Goal: Information Seeking & Learning: Learn about a topic

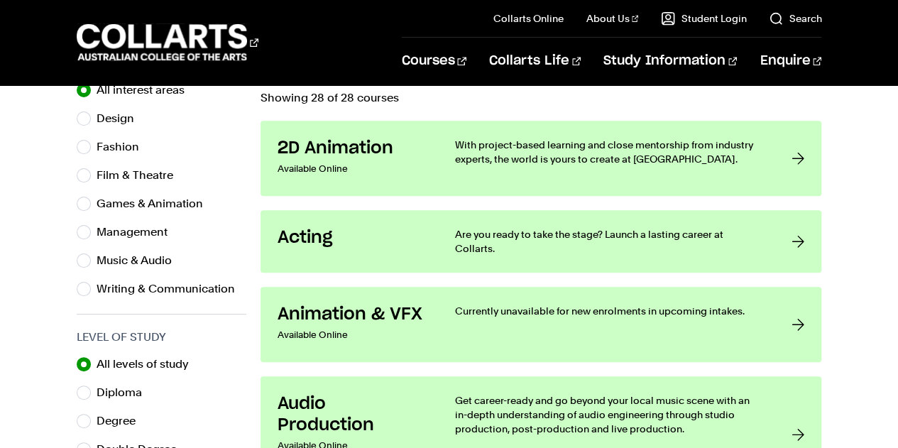
click at [122, 238] on label "Management" at bounding box center [138, 232] width 82 height 20
click at [91, 238] on input "Management" at bounding box center [84, 232] width 14 height 14
radio input "true"
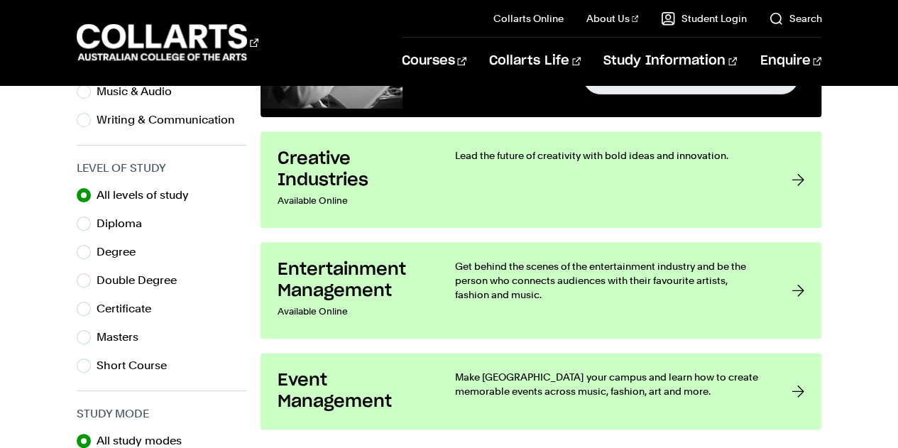
scroll to position [710, 0]
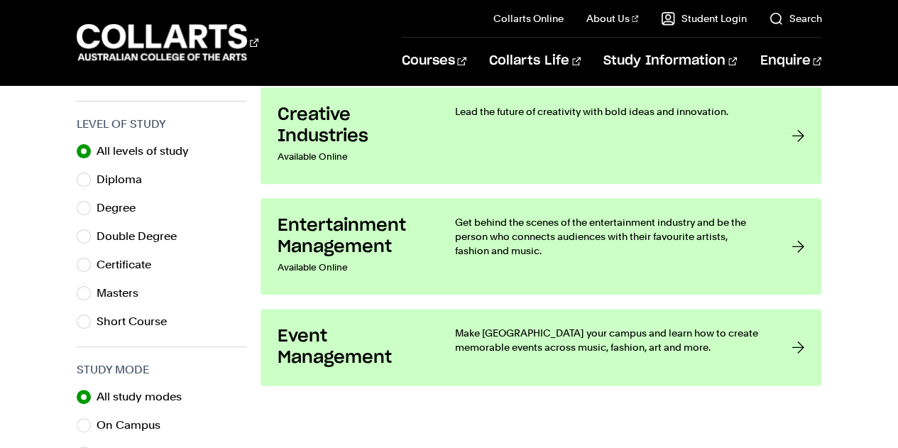
click at [446, 145] on link "Creative Industries Available Online Lead the future of creativity with bold id…" at bounding box center [540, 135] width 561 height 97
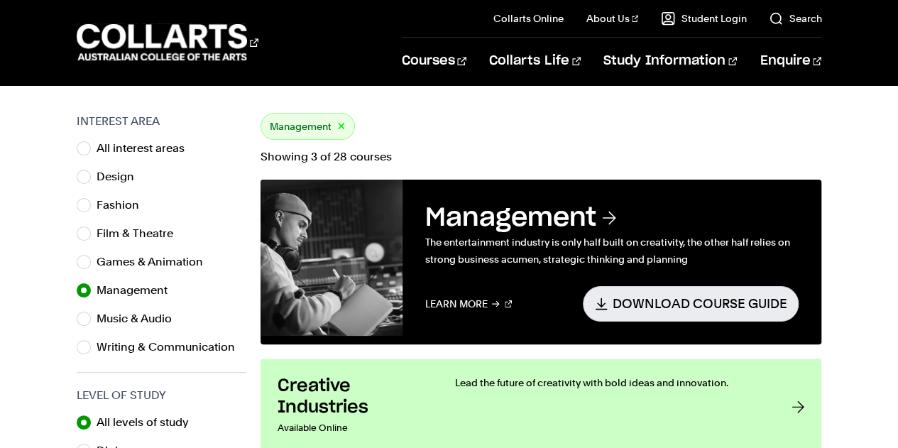
scroll to position [213, 0]
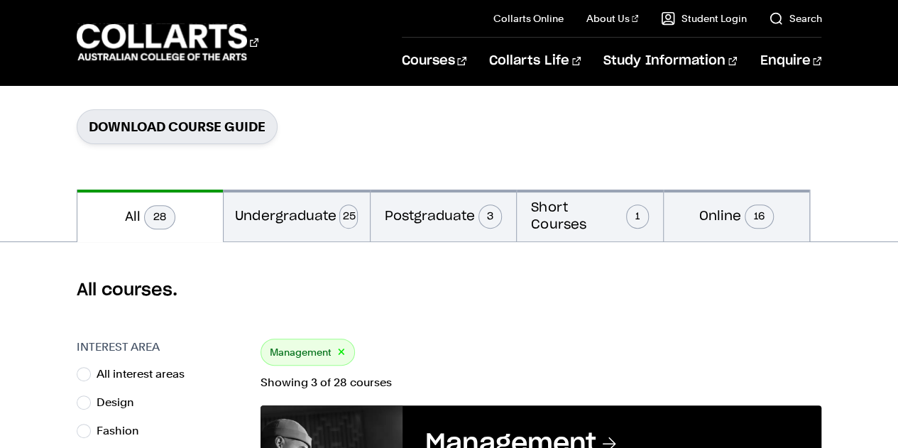
click at [576, 226] on button "Short Courses 1" at bounding box center [590, 215] width 146 height 52
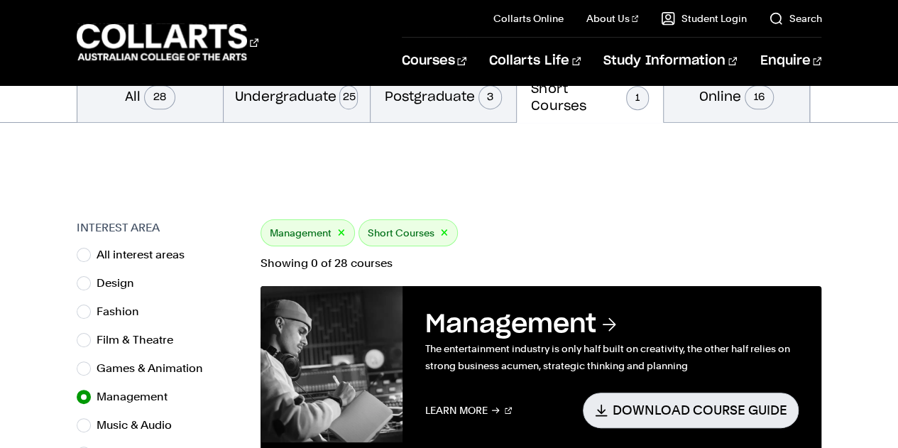
scroll to position [355, 0]
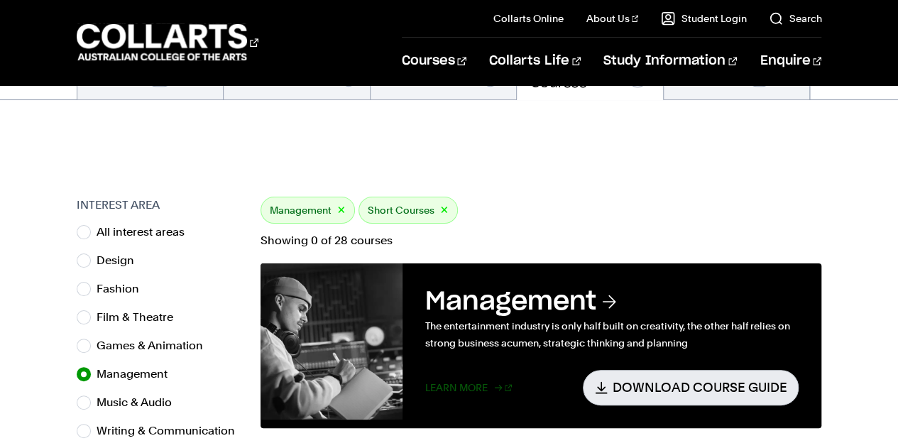
click at [469, 380] on link "Learn More" at bounding box center [468, 387] width 87 height 35
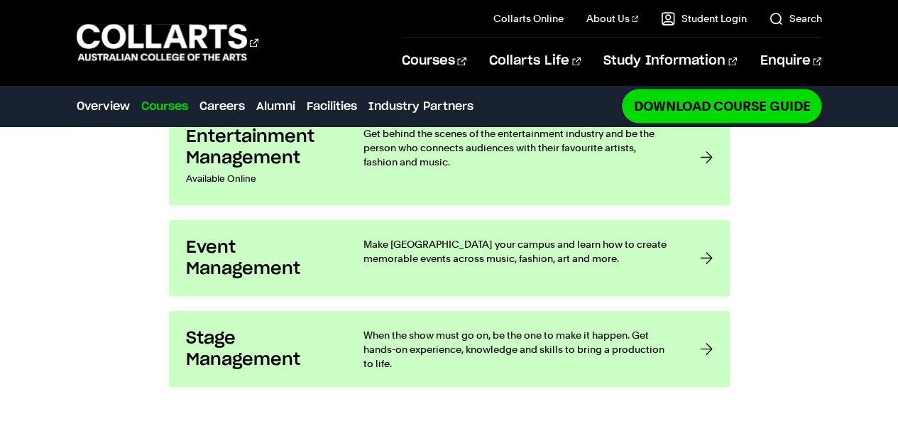
scroll to position [1419, 0]
